Goal: Navigation & Orientation: Find specific page/section

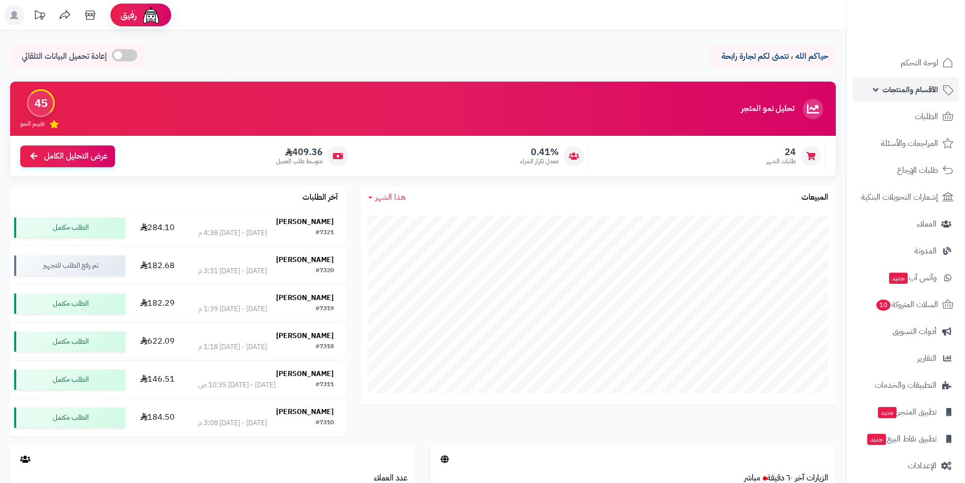
drag, startPoint x: 0, startPoint y: 0, endPoint x: 925, endPoint y: 91, distance: 929.4
click at [925, 91] on span "الأقسام والمنتجات" at bounding box center [910, 90] width 56 height 14
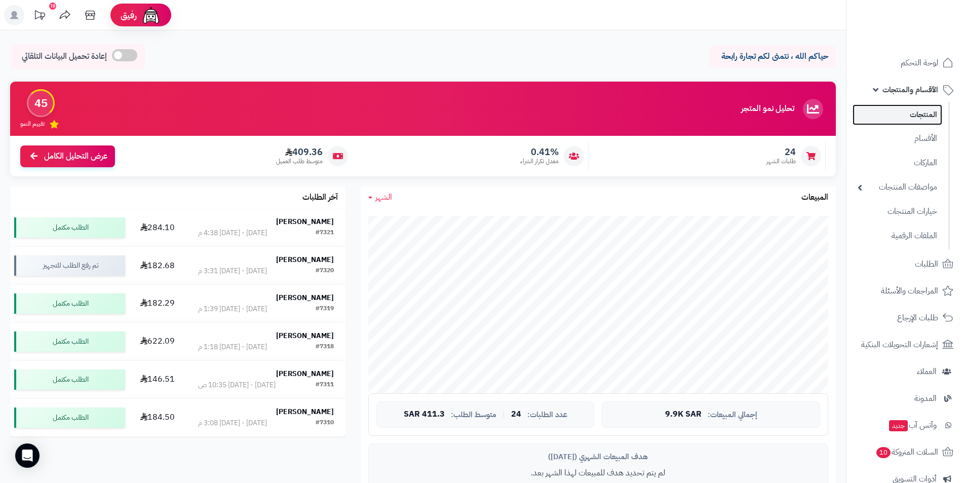
click at [920, 107] on link "المنتجات" at bounding box center [897, 114] width 90 height 21
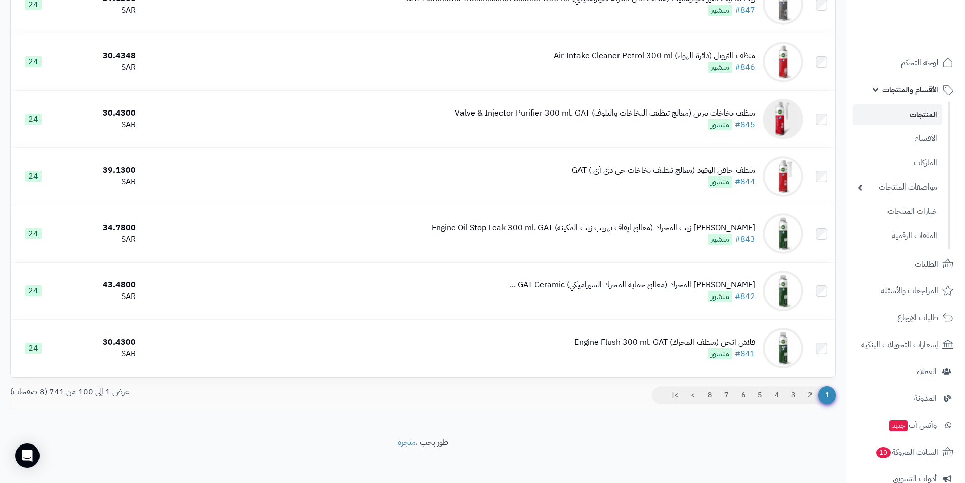
scroll to position [5483, 0]
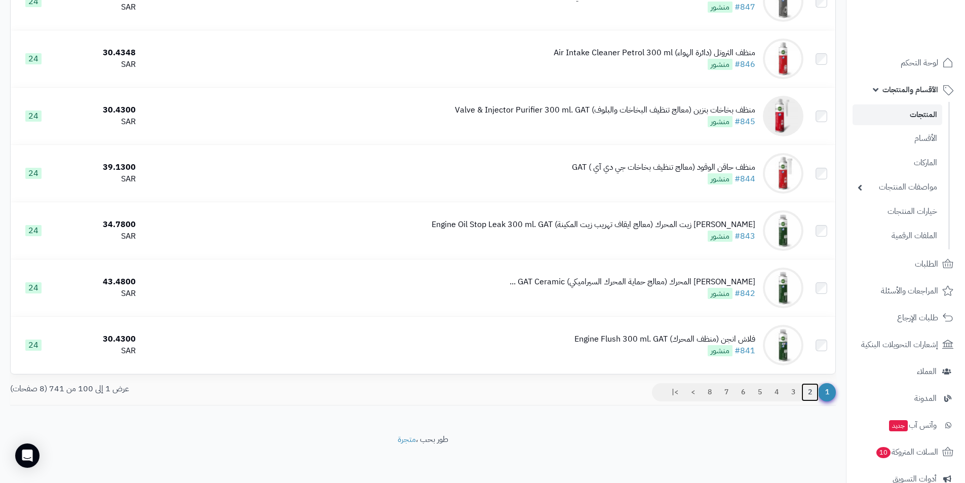
click at [810, 388] on link "2" at bounding box center [809, 392] width 17 height 18
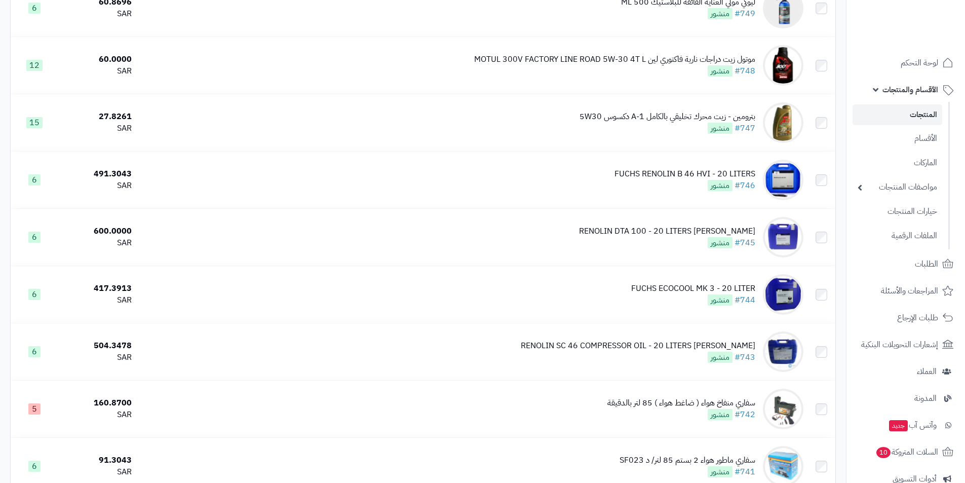
scroll to position [5483, 0]
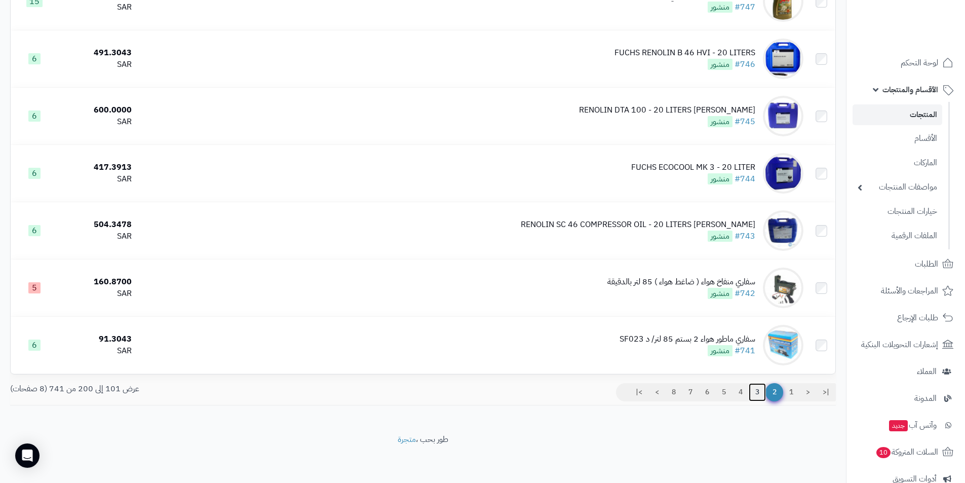
click at [757, 387] on link "3" at bounding box center [757, 392] width 17 height 18
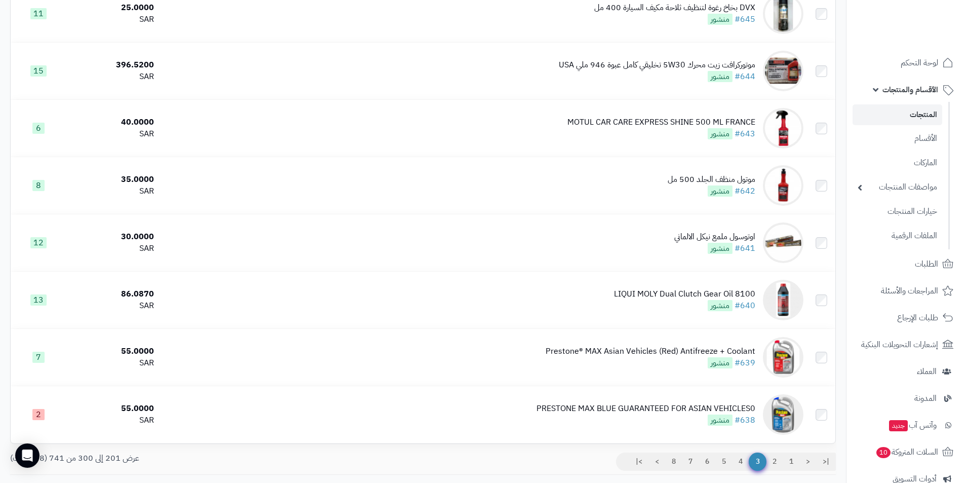
scroll to position [5483, 0]
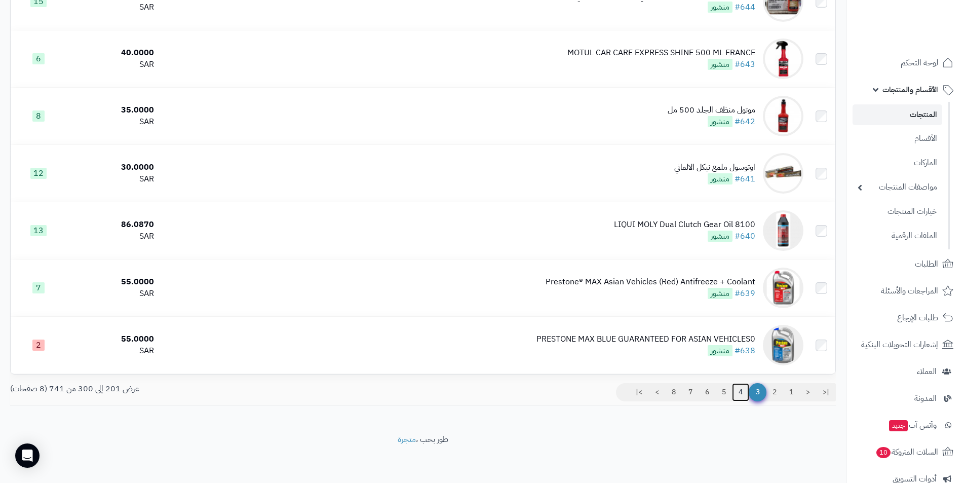
click at [735, 389] on link "4" at bounding box center [740, 392] width 17 height 18
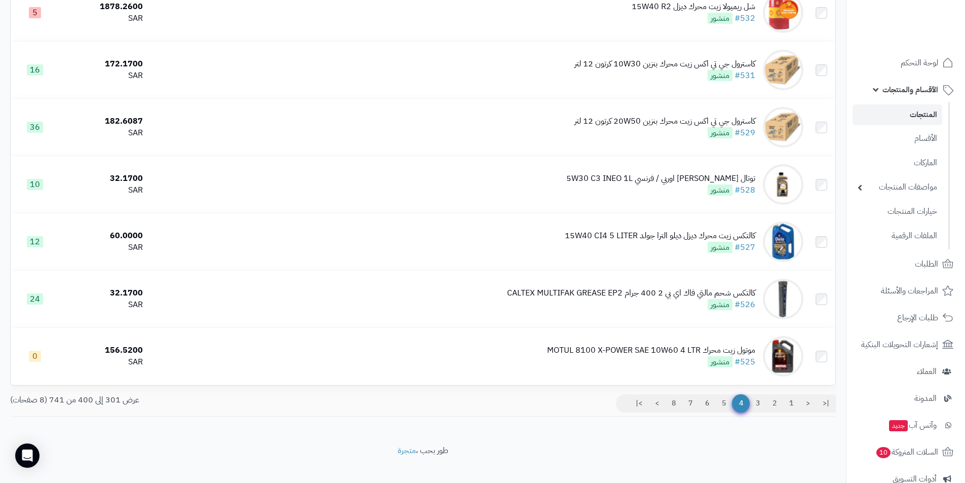
scroll to position [5483, 0]
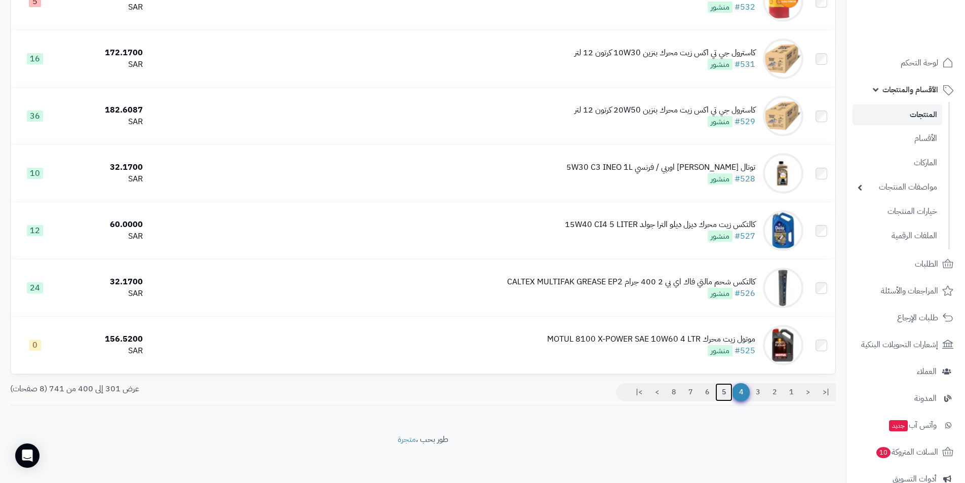
click at [720, 390] on link "5" at bounding box center [723, 392] width 17 height 18
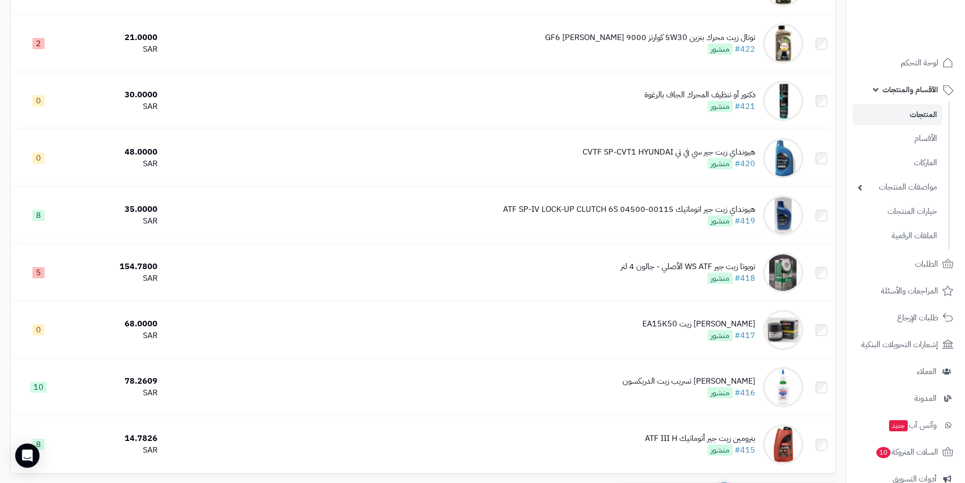
scroll to position [5483, 0]
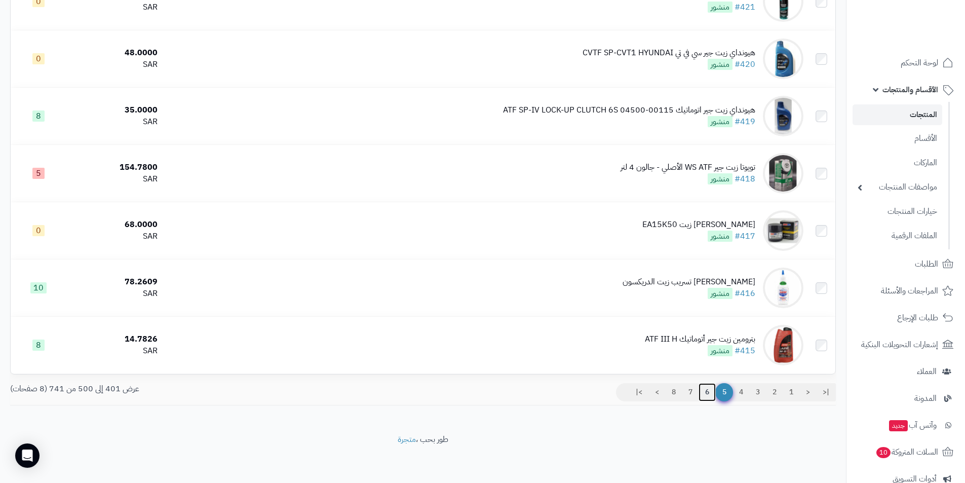
click at [705, 395] on link "6" at bounding box center [706, 392] width 17 height 18
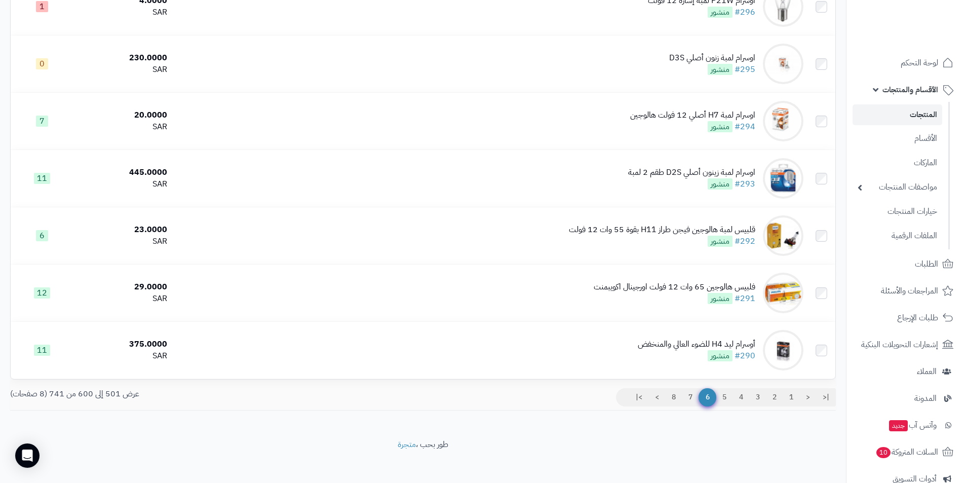
scroll to position [5483, 0]
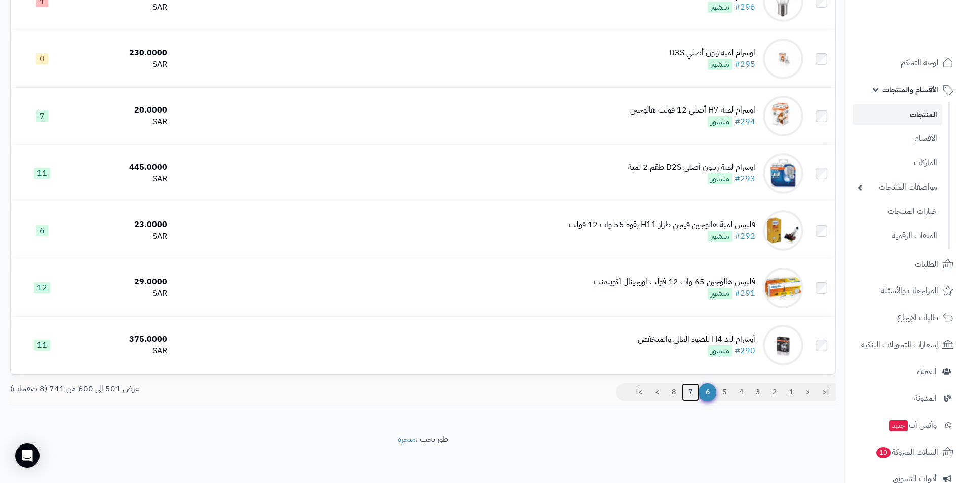
click at [690, 392] on link "7" at bounding box center [690, 392] width 17 height 18
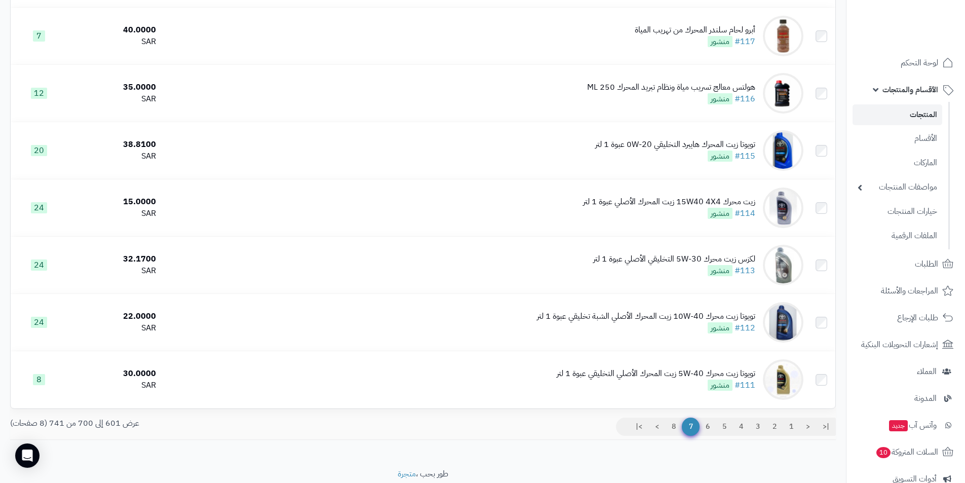
scroll to position [5483, 0]
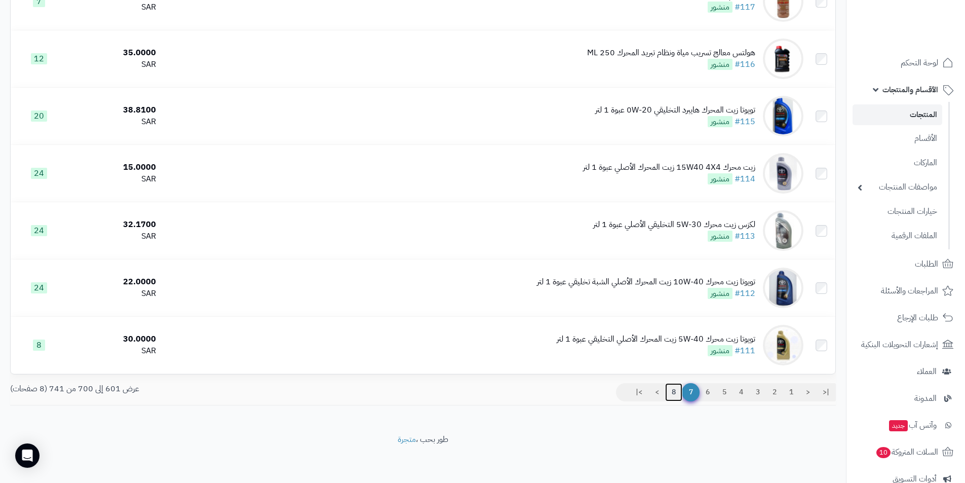
click at [673, 392] on link "8" at bounding box center [673, 392] width 17 height 18
